Goal: Navigation & Orientation: Find specific page/section

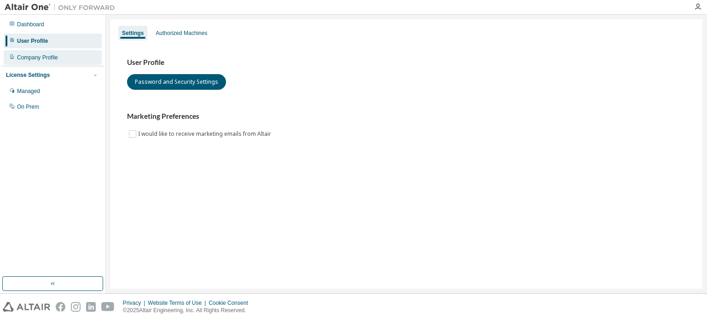
click at [32, 59] on div "Company Profile" at bounding box center [37, 57] width 41 height 7
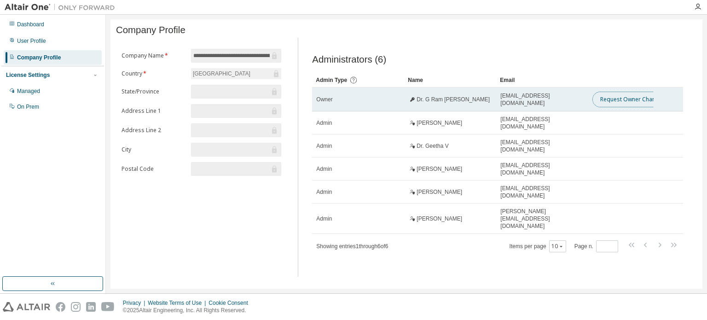
click at [627, 103] on button "Request Owner Change" at bounding box center [632, 100] width 78 height 16
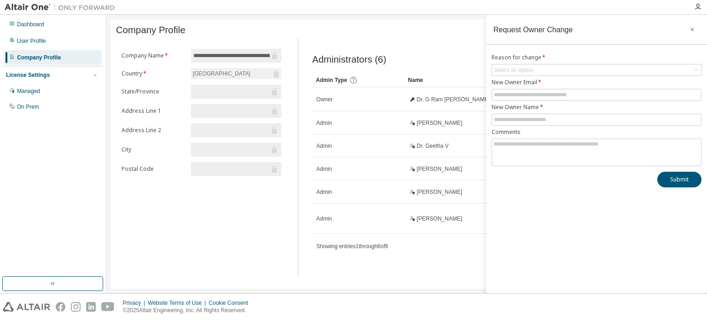
click at [689, 25] on button "button" at bounding box center [692, 29] width 15 height 15
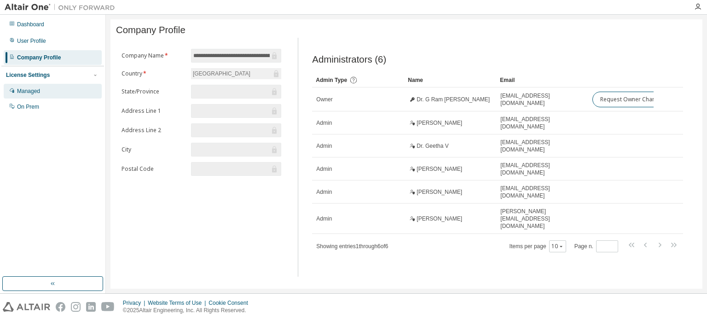
click at [47, 88] on div "Managed" at bounding box center [53, 91] width 98 height 15
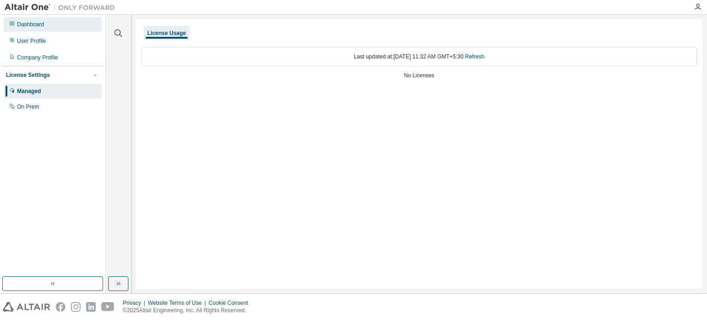
click at [47, 29] on div "Dashboard" at bounding box center [53, 24] width 98 height 15
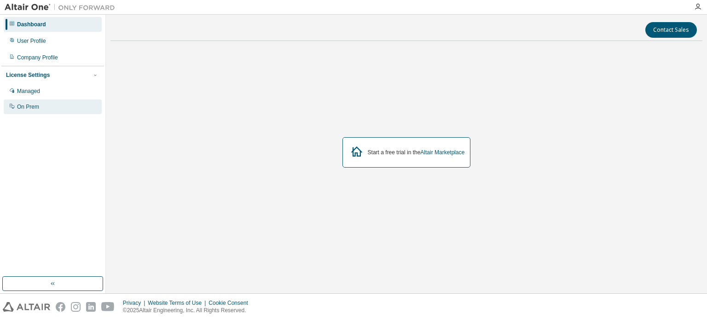
click at [37, 100] on div "On Prem" at bounding box center [53, 106] width 98 height 15
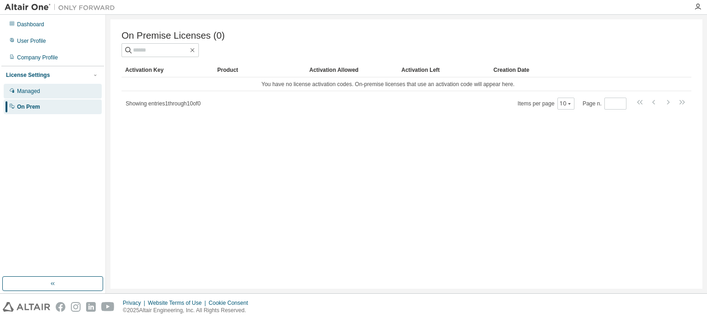
click at [52, 90] on div "Managed" at bounding box center [53, 91] width 98 height 15
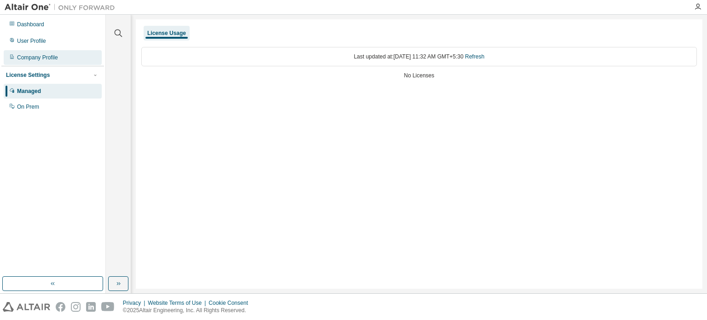
click at [68, 55] on div "Company Profile" at bounding box center [53, 57] width 98 height 15
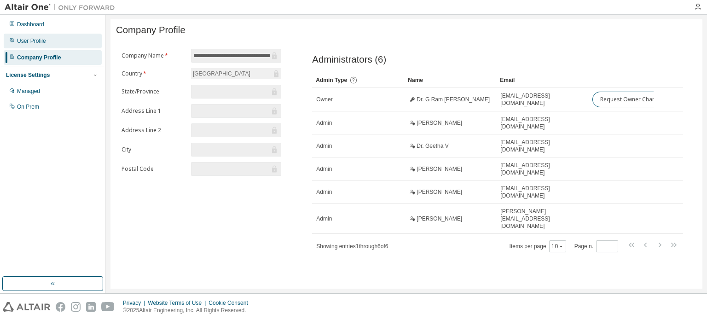
click at [72, 35] on div "User Profile" at bounding box center [53, 41] width 98 height 15
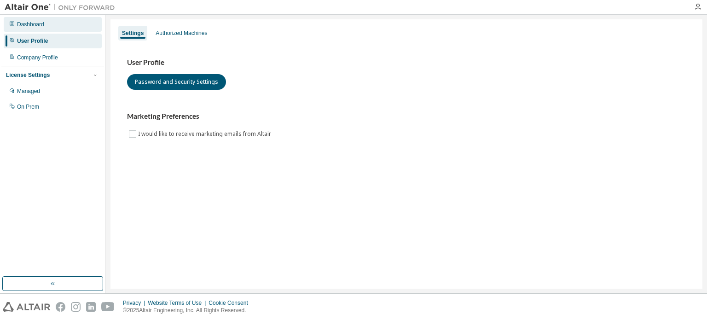
click at [76, 27] on div "Dashboard" at bounding box center [53, 24] width 98 height 15
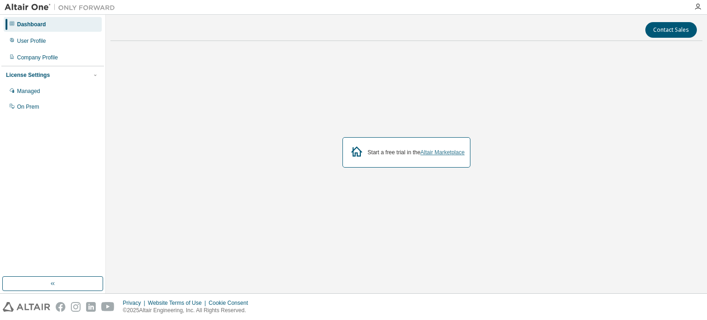
click at [444, 154] on link "Altair Marketplace" at bounding box center [442, 152] width 44 height 6
